Goal: Entertainment & Leisure: Consume media (video, audio)

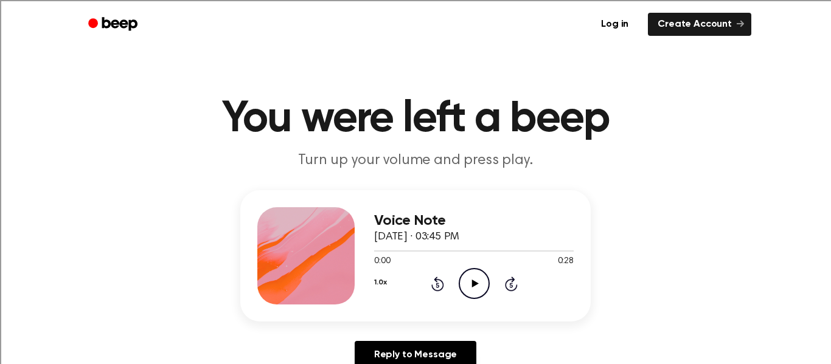
click at [476, 294] on icon "Play Audio" at bounding box center [474, 283] width 31 height 31
click at [476, 289] on icon "Play Audio" at bounding box center [474, 283] width 31 height 31
click at [482, 282] on icon "Play Audio" at bounding box center [474, 283] width 31 height 31
click at [462, 282] on icon "Play Audio" at bounding box center [474, 283] width 31 height 31
click at [467, 277] on icon "Play Audio" at bounding box center [474, 283] width 31 height 31
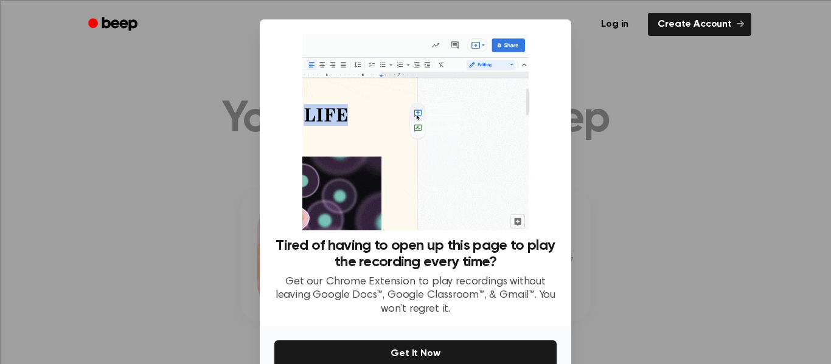
click at [709, 272] on div at bounding box center [415, 182] width 831 height 364
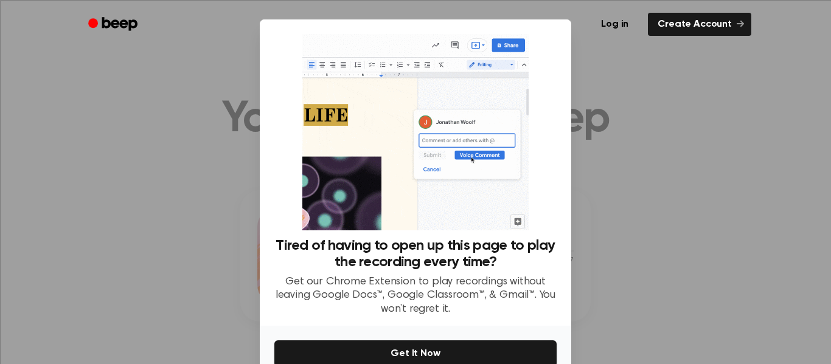
scroll to position [64, 0]
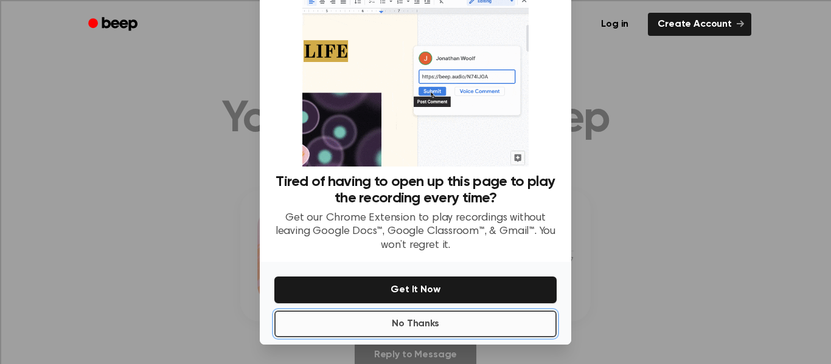
click at [440, 333] on button "No Thanks" at bounding box center [415, 324] width 282 height 27
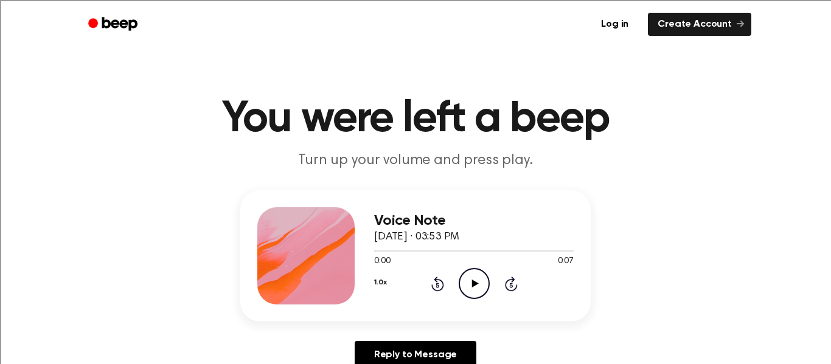
click at [469, 291] on icon "Play Audio" at bounding box center [474, 283] width 31 height 31
